Goal: Information Seeking & Learning: Check status

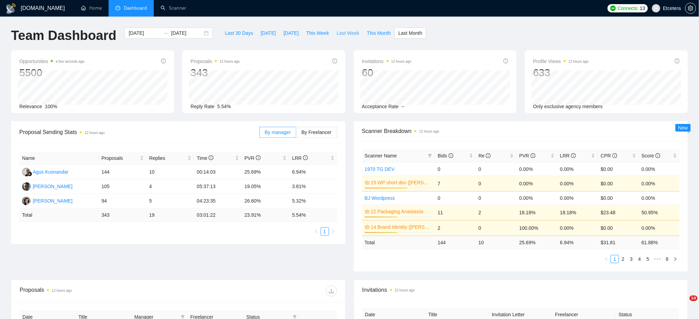
click at [337, 31] on span "Last Week" at bounding box center [348, 33] width 23 height 8
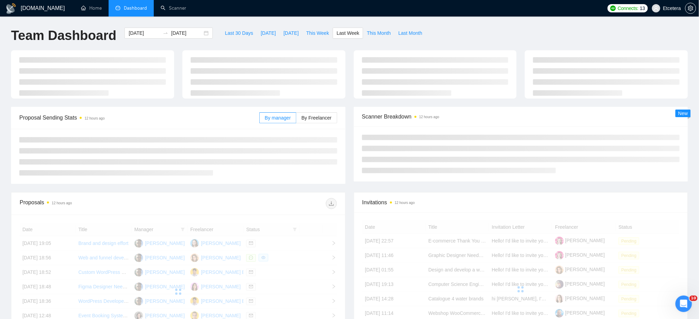
type input "2025-09-22"
type input "2025-09-28"
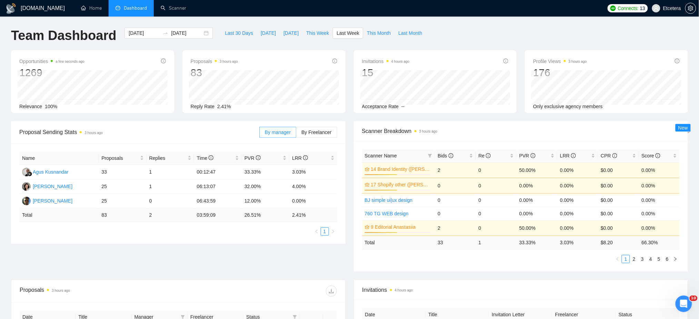
click at [198, 31] on div "2025-09-22 2025-09-28" at bounding box center [168, 33] width 88 height 11
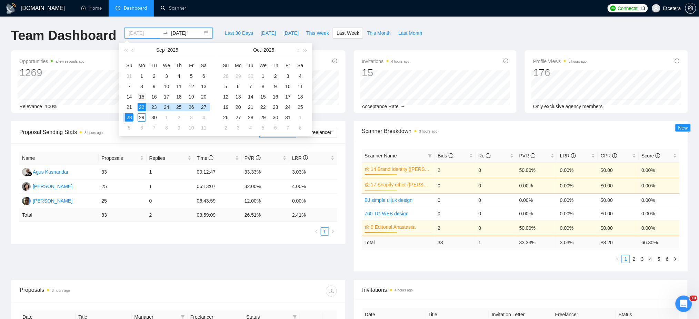
type input "2025-09-15"
drag, startPoint x: 142, startPoint y: 97, endPoint x: 130, endPoint y: 106, distance: 14.8
click at [141, 97] on div "15" at bounding box center [142, 97] width 8 height 8
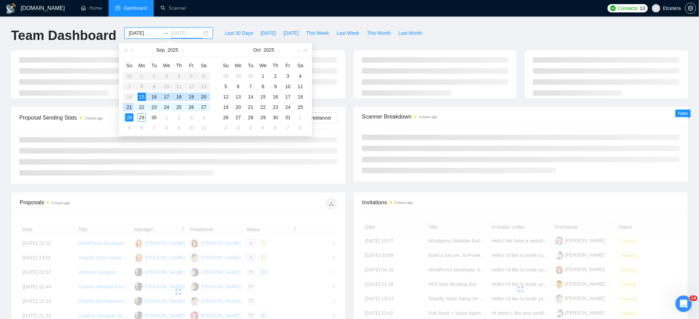
click at [130, 106] on div "21" at bounding box center [129, 107] width 8 height 8
type input "2025-09-21"
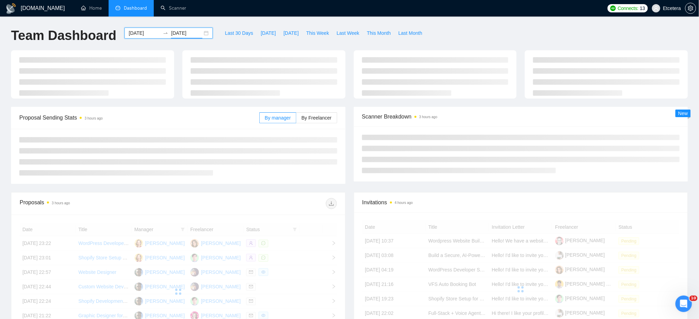
click at [458, 30] on div "Team Dashboard 2025-09-15 2025-09-21 Last 30 Days Today Yesterday This Week Las…" at bounding box center [349, 39] width 685 height 23
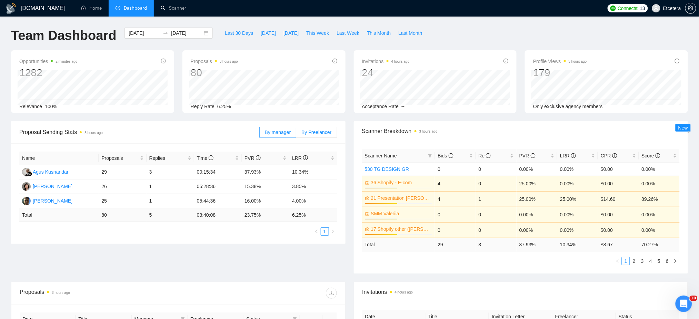
click at [313, 135] on label "By Freelancer" at bounding box center [316, 132] width 41 height 11
click at [296, 134] on input "By Freelancer" at bounding box center [296, 134] width 0 height 0
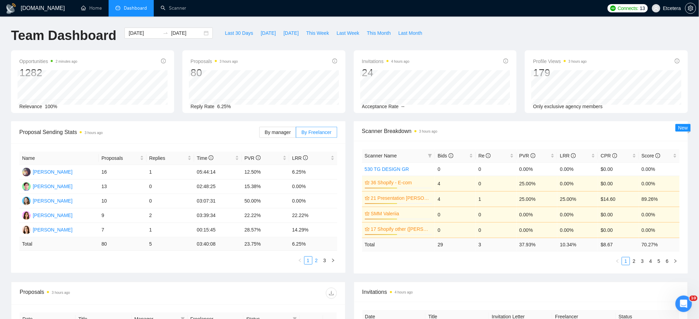
click at [318, 259] on link "2" at bounding box center [317, 261] width 8 height 8
drag, startPoint x: 372, startPoint y: 36, endPoint x: 374, endPoint y: 42, distance: 7.2
click at [372, 36] on span "This Month" at bounding box center [379, 33] width 24 height 8
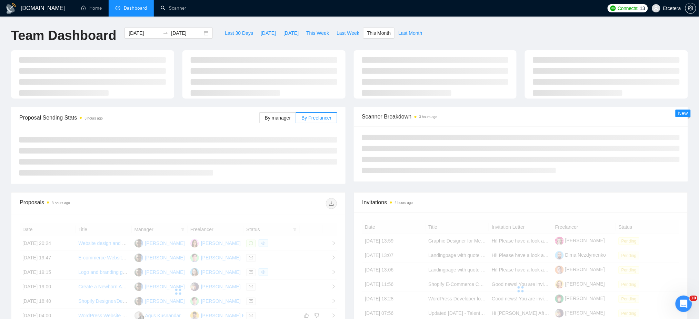
type input "2025-09-01"
type input "2025-09-30"
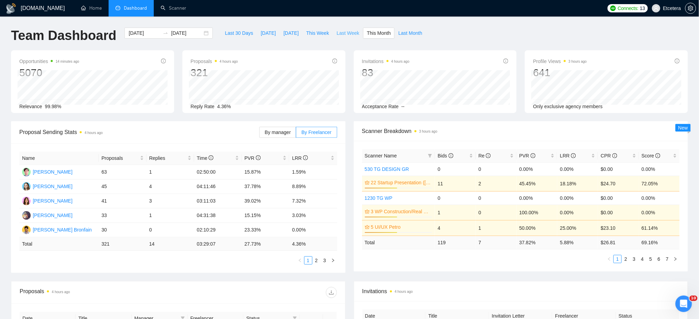
click at [337, 32] on span "Last Week" at bounding box center [348, 33] width 23 height 8
type input "2025-09-22"
type input "2025-09-28"
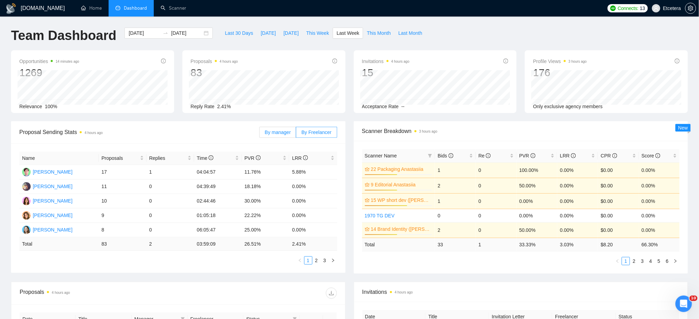
click at [271, 130] on span "By manager" at bounding box center [278, 133] width 26 height 6
click at [260, 134] on input "By manager" at bounding box center [260, 134] width 0 height 0
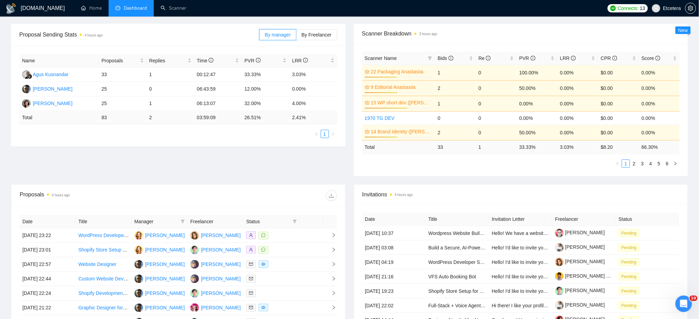
scroll to position [92, 0]
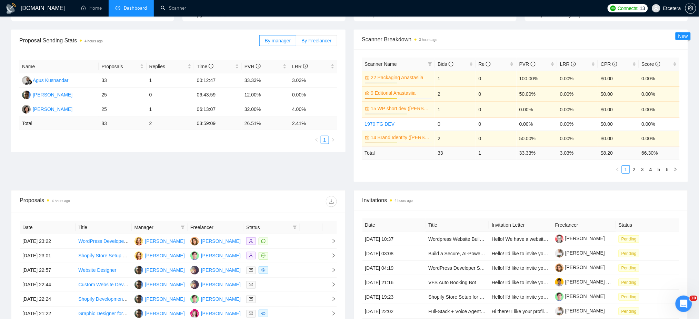
click at [320, 42] on span "By Freelancer" at bounding box center [316, 41] width 30 height 6
click at [296, 42] on input "By Freelancer" at bounding box center [296, 42] width 0 height 0
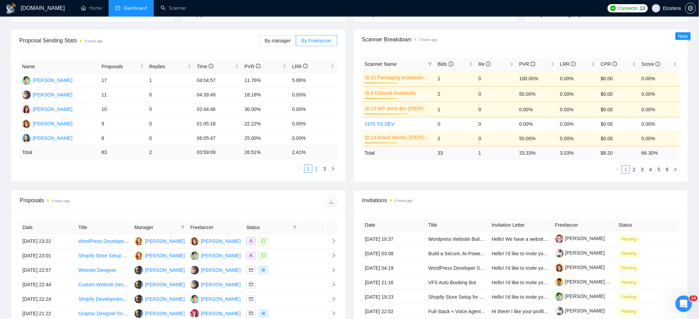
click at [317, 169] on link "2" at bounding box center [317, 169] width 8 height 8
click at [326, 169] on link "3" at bounding box center [325, 169] width 8 height 8
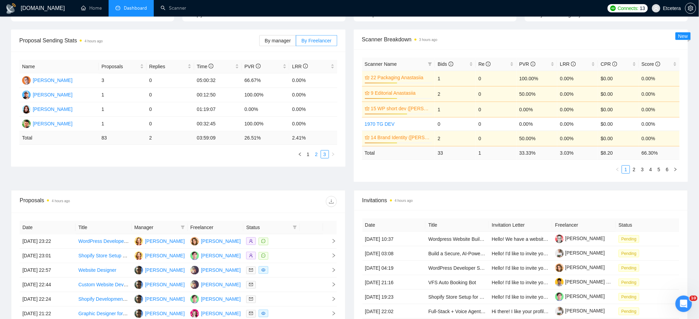
click at [316, 154] on link "2" at bounding box center [317, 155] width 8 height 8
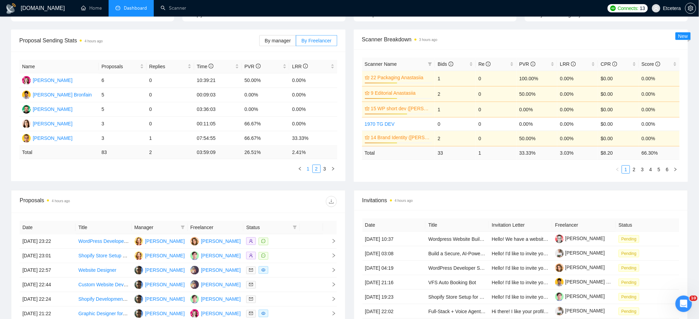
click at [307, 169] on link "1" at bounding box center [308, 169] width 8 height 8
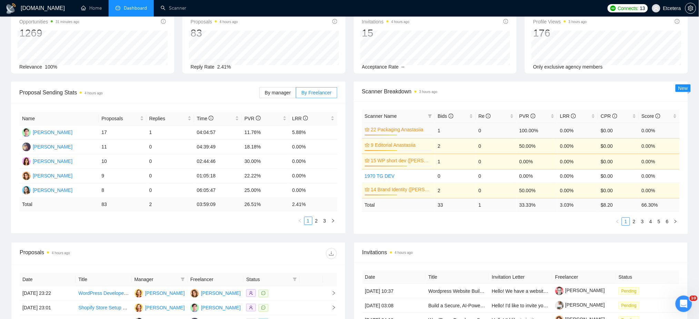
scroll to position [0, 0]
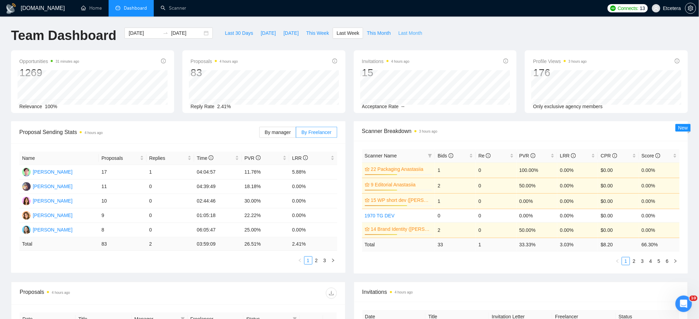
click at [406, 32] on span "Last Month" at bounding box center [410, 33] width 24 height 8
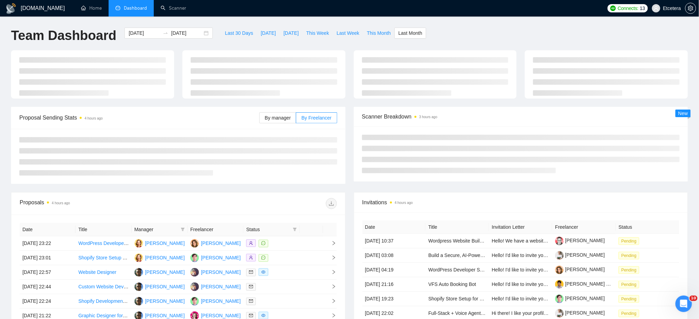
type input "2025-08-01"
type input "2025-08-31"
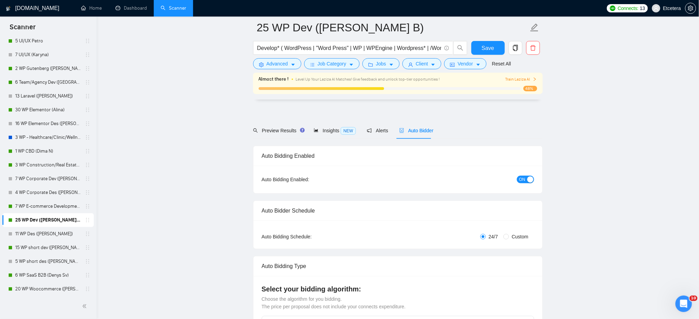
scroll to position [230, 0]
